Goal: Information Seeking & Learning: Check status

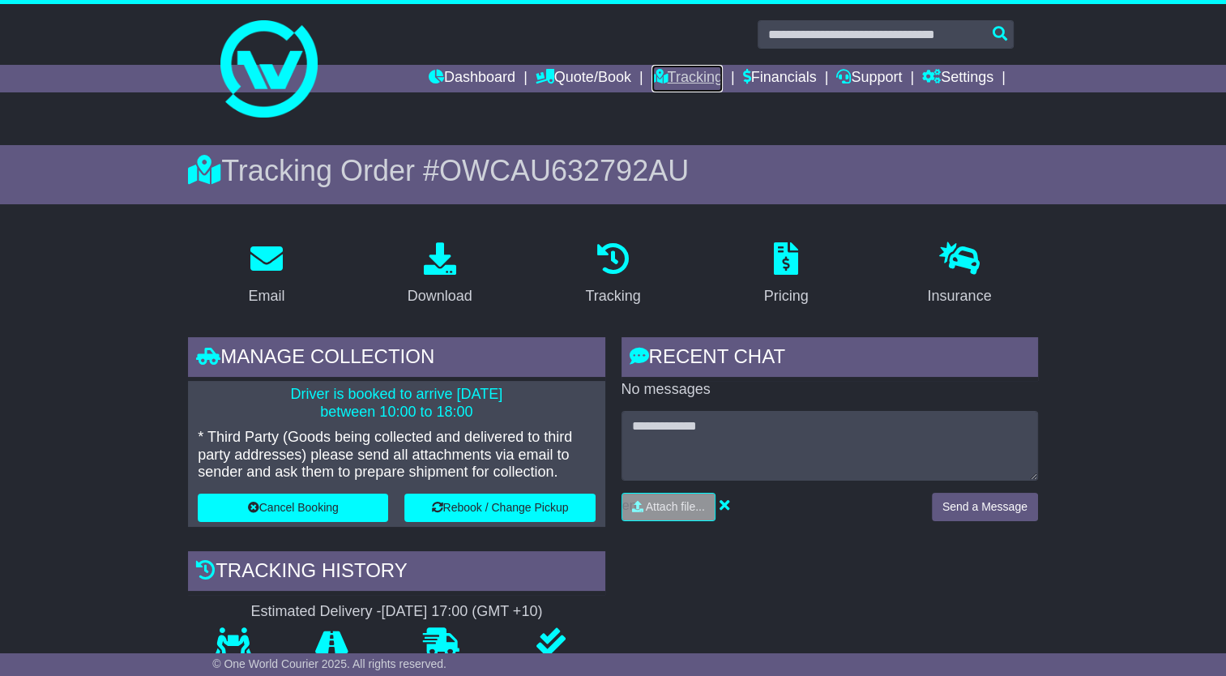
drag, startPoint x: 670, startPoint y: 70, endPoint x: 647, endPoint y: 76, distance: 24.4
click at [669, 69] on link "Tracking" at bounding box center [686, 79] width 71 height 28
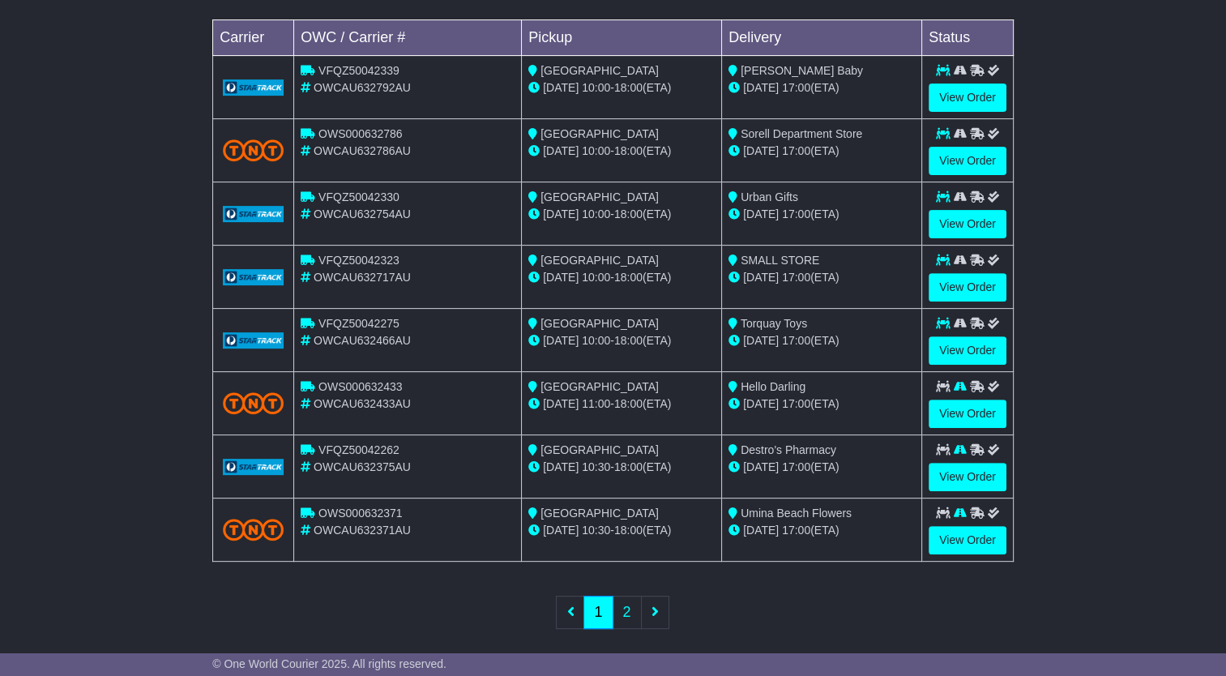
scroll to position [516, 0]
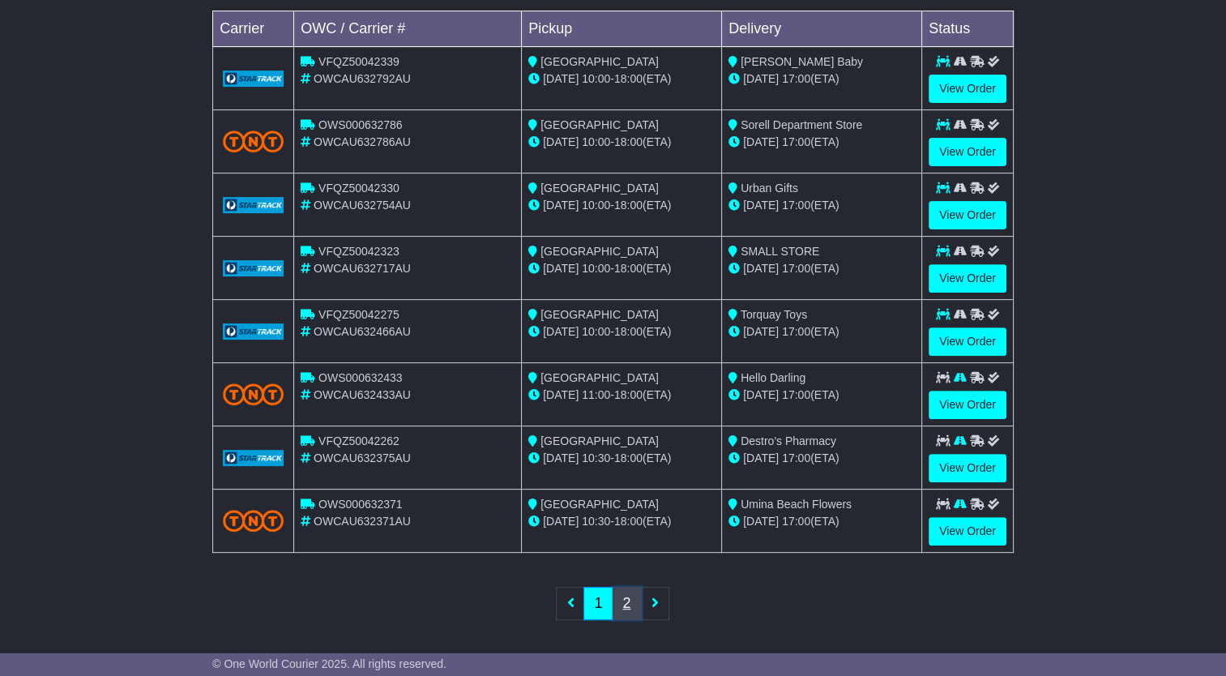
click at [619, 597] on link "2" at bounding box center [627, 603] width 29 height 33
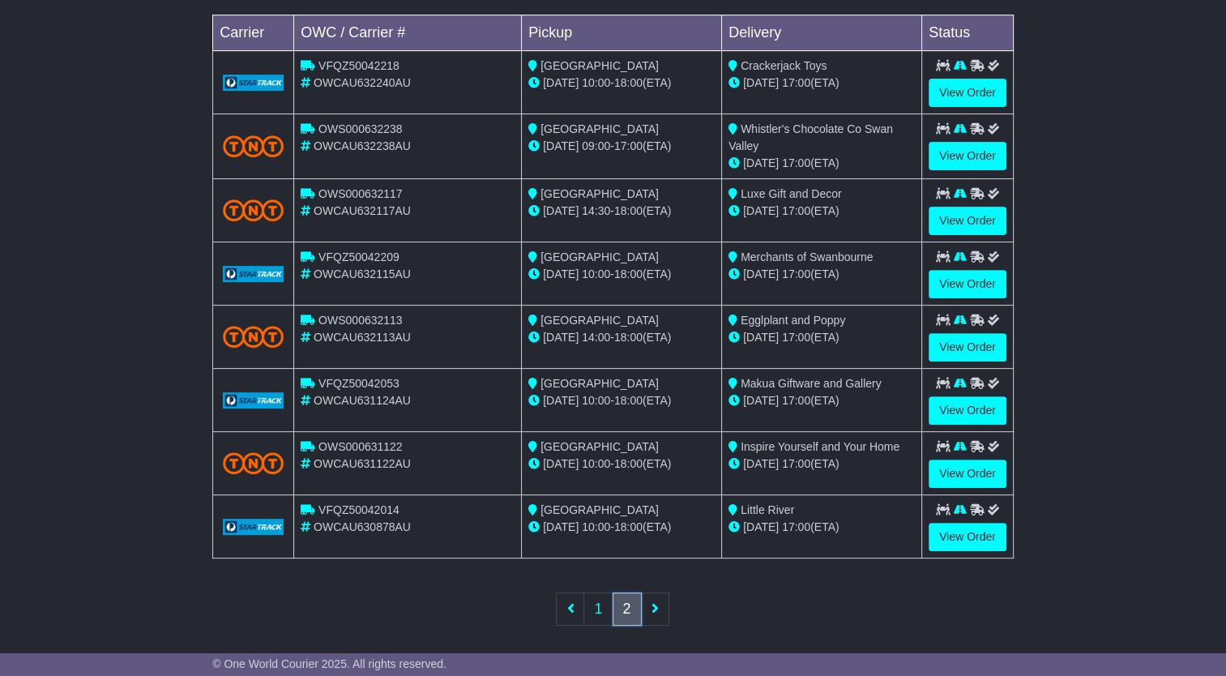
scroll to position [519, 0]
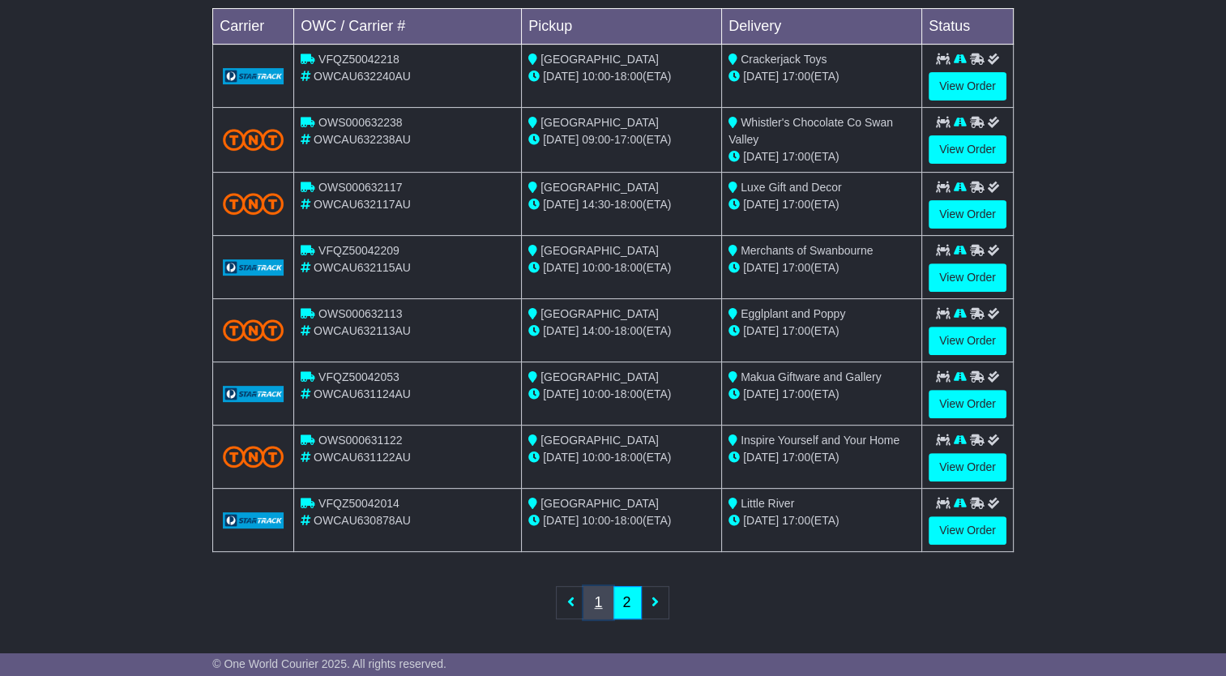
click at [600, 598] on link "1" at bounding box center [597, 602] width 29 height 33
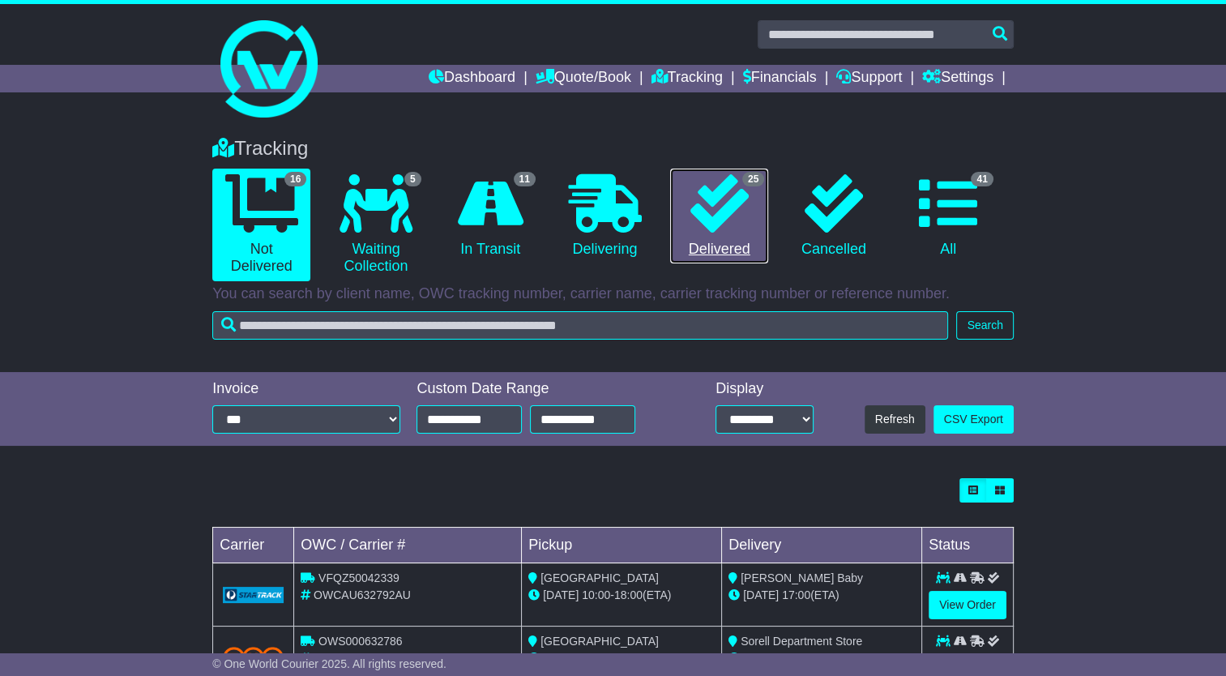
click at [700, 224] on icon at bounding box center [719, 203] width 58 height 58
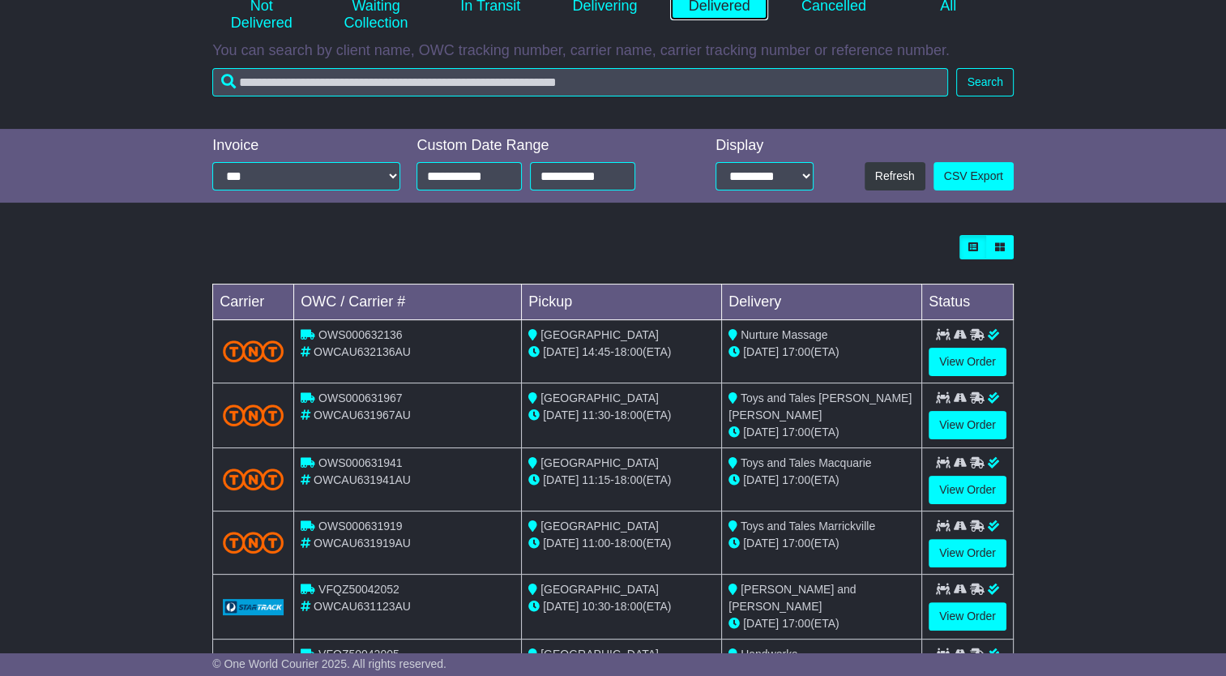
scroll to position [324, 0]
